Goal: Find specific page/section

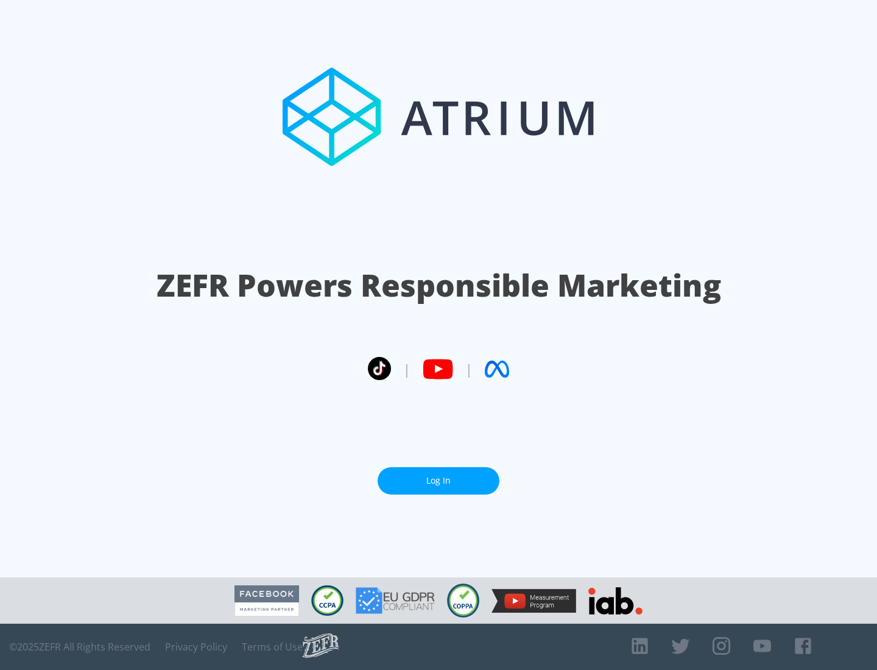
click at [438, 475] on link "Log In" at bounding box center [438, 480] width 122 height 27
